Goal: Navigation & Orientation: Find specific page/section

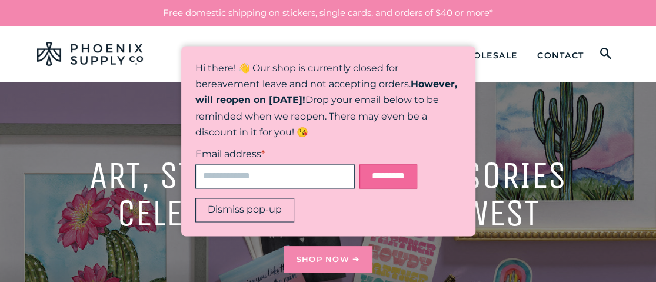
drag, startPoint x: 262, startPoint y: 210, endPoint x: 275, endPoint y: 212, distance: 13.0
click at [265, 210] on button "Dismiss pop-up" at bounding box center [244, 210] width 99 height 24
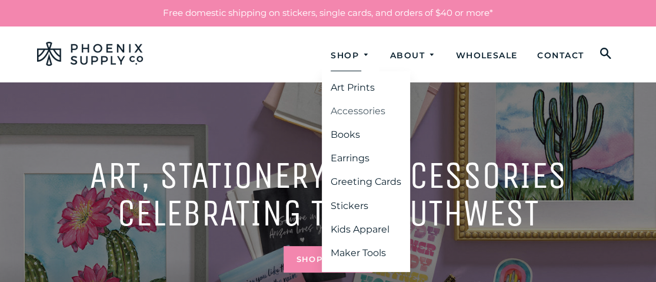
click at [337, 112] on link "Accessories" at bounding box center [366, 111] width 88 height 21
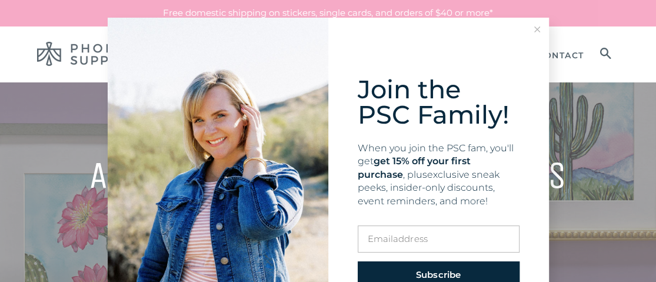
click at [534, 30] on line at bounding box center [536, 29] width 5 height 5
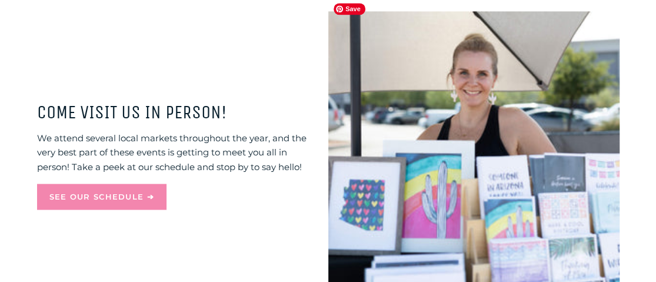
scroll to position [999, 0]
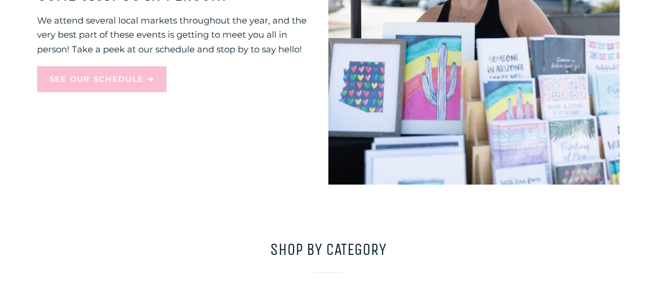
click at [105, 66] on link "See our schedule ➔" at bounding box center [101, 79] width 129 height 26
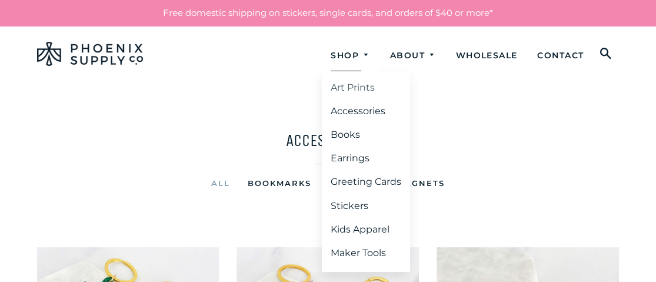
click at [342, 90] on link "Art Prints" at bounding box center [366, 87] width 88 height 21
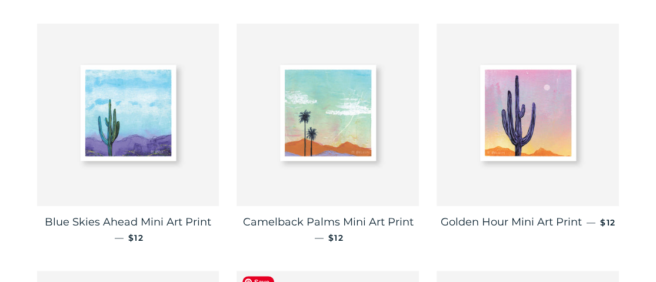
scroll to position [118, 0]
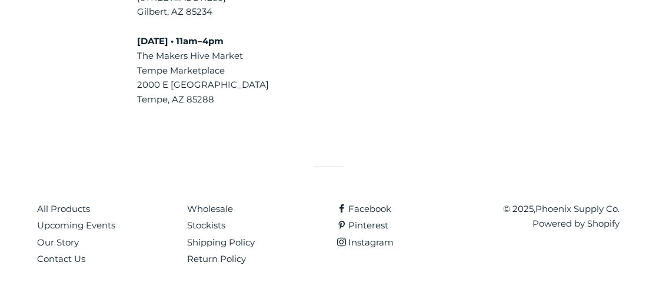
scroll to position [835, 0]
